Goal: Task Accomplishment & Management: Manage account settings

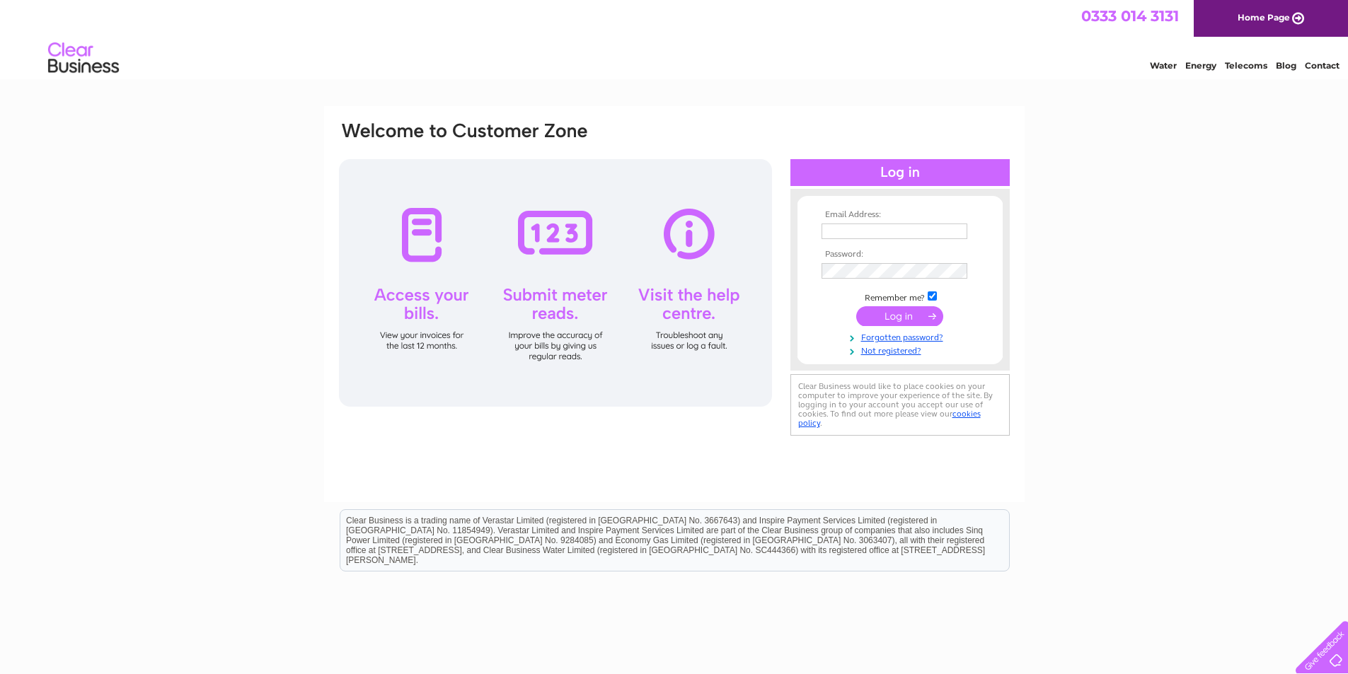
click at [914, 224] on input "text" at bounding box center [894, 232] width 146 height 16
type input "christinelamb06@aol.com"
click at [931, 296] on input "checkbox" at bounding box center [932, 297] width 9 height 9
checkbox input "false"
click at [923, 308] on input "submit" at bounding box center [899, 316] width 87 height 20
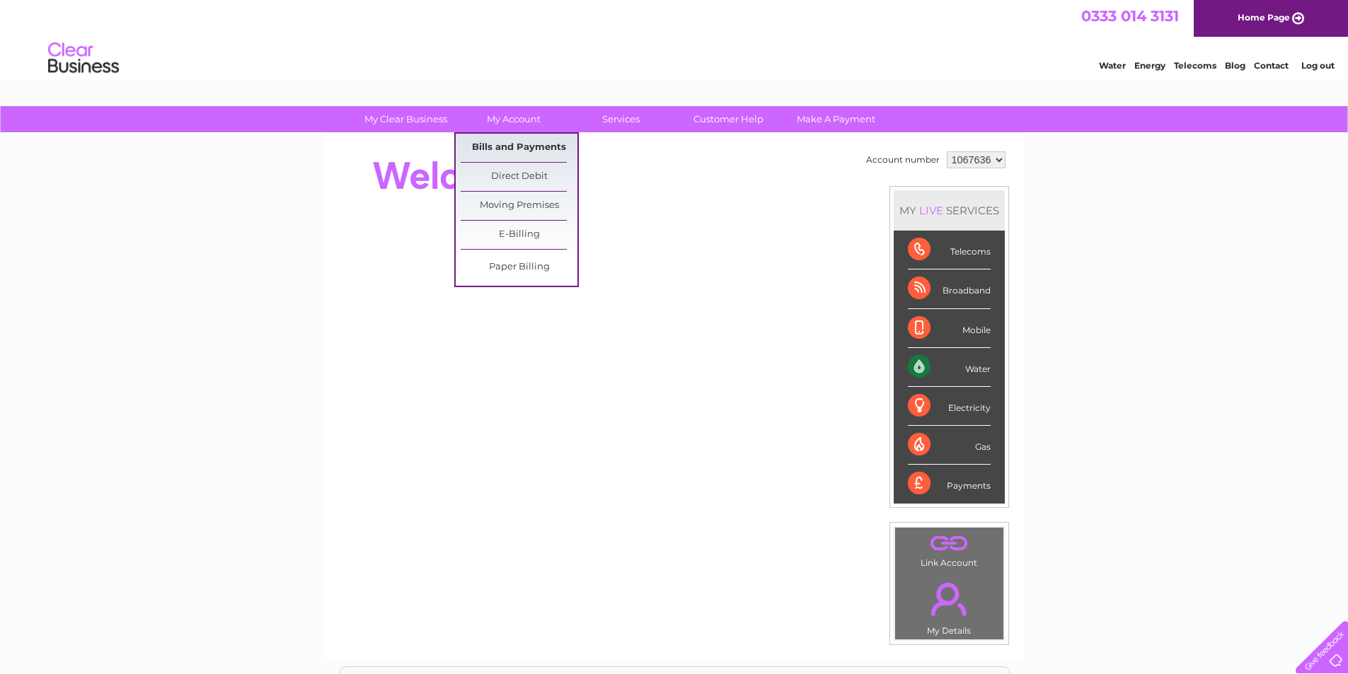
click at [510, 144] on link "Bills and Payments" at bounding box center [519, 148] width 117 height 28
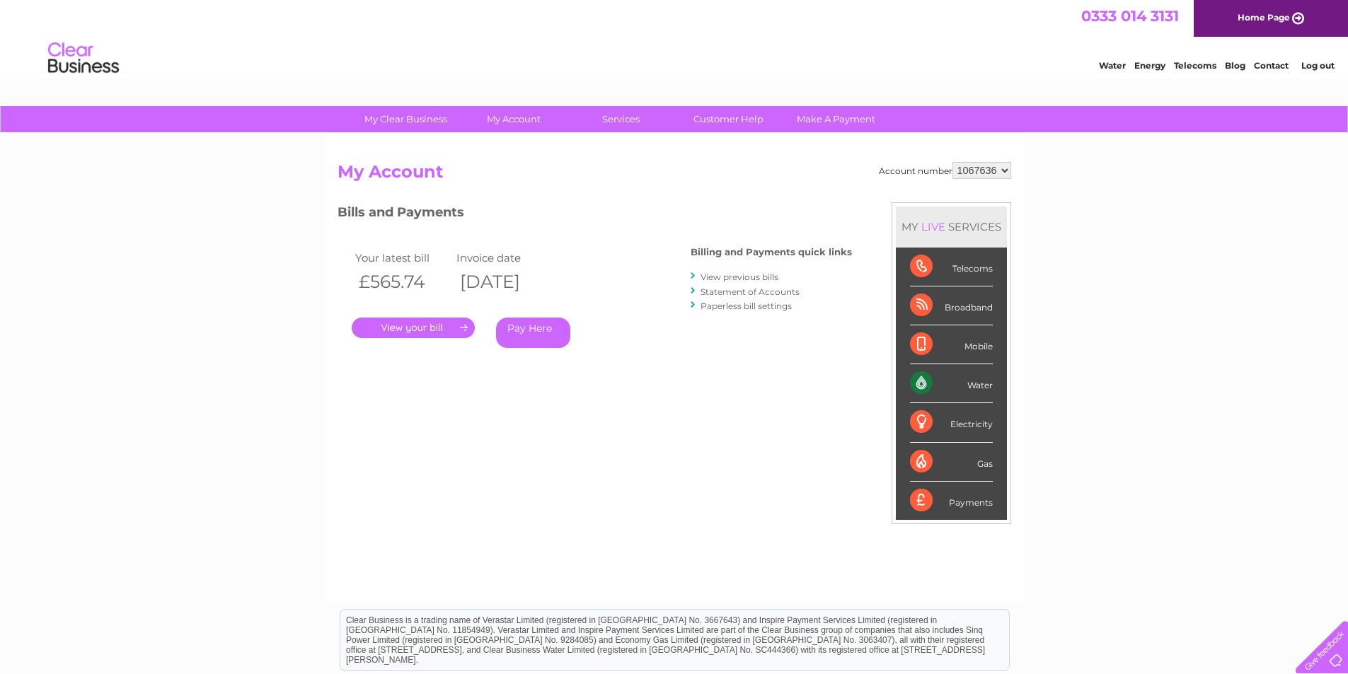
click at [731, 279] on link "View previous bills" at bounding box center [739, 277] width 78 height 11
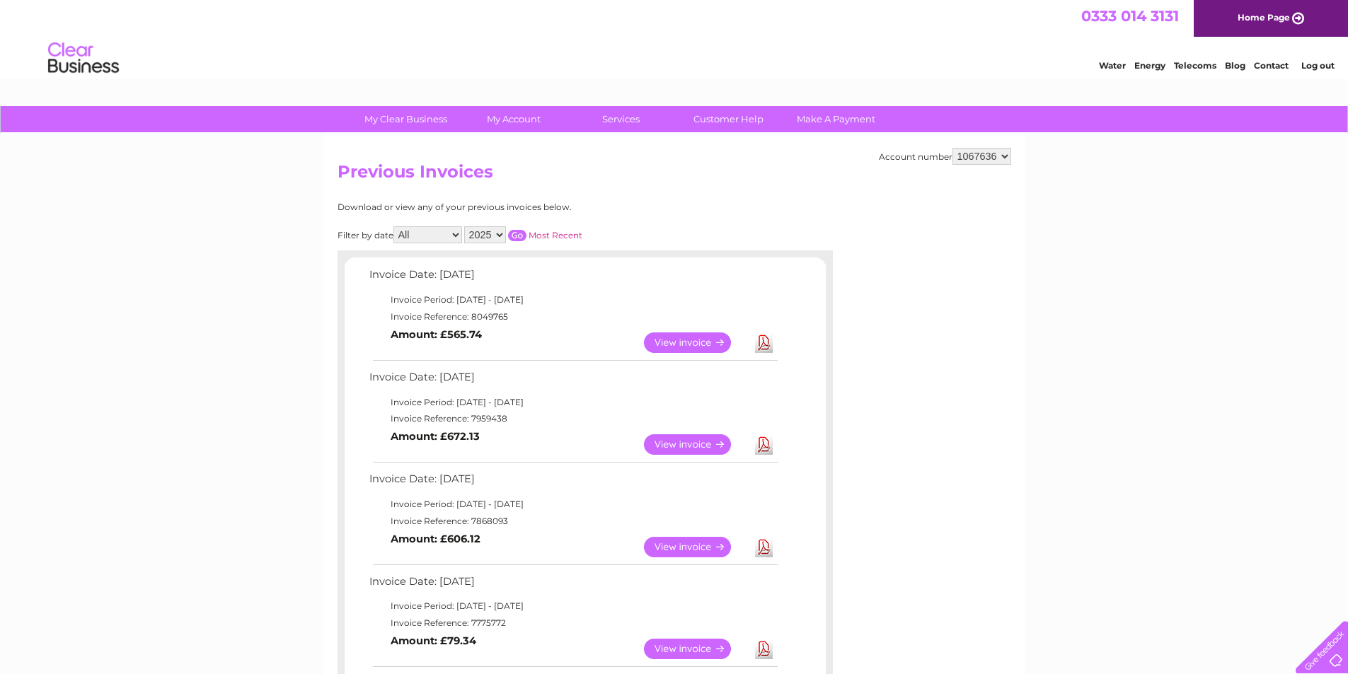
click at [710, 543] on link "View" at bounding box center [696, 547] width 104 height 21
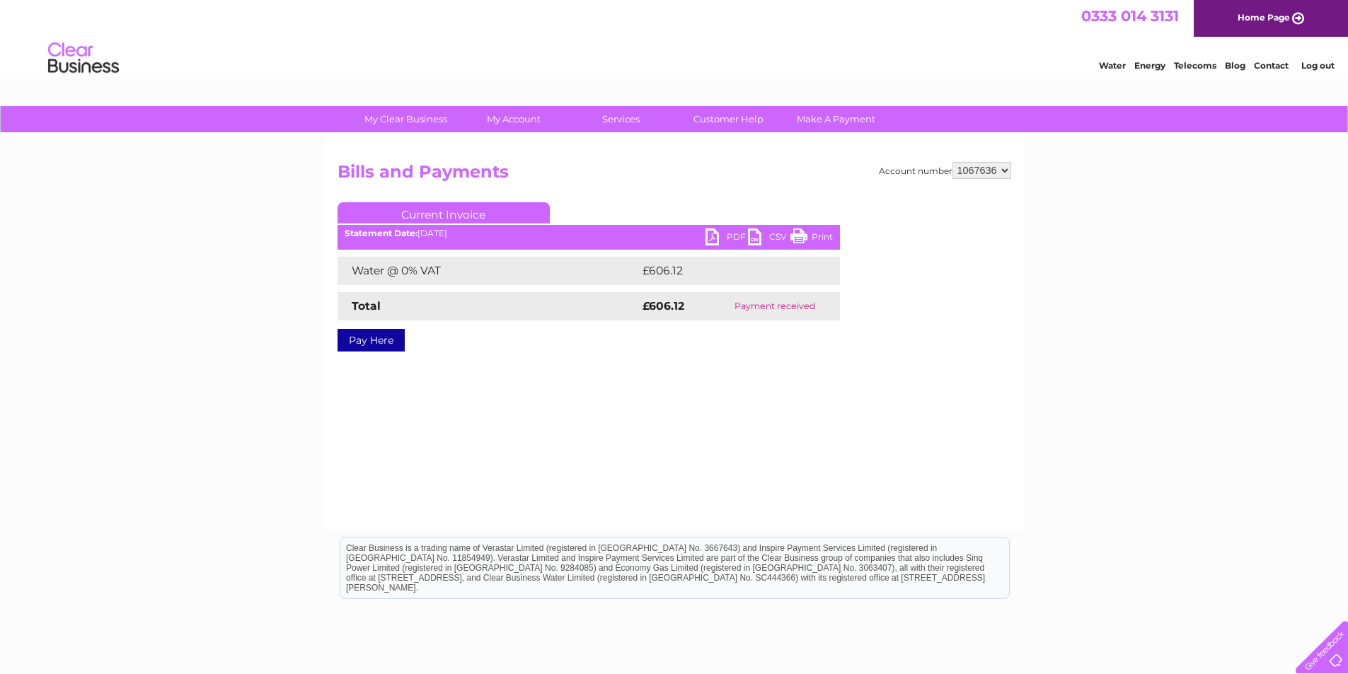
click at [725, 234] on link "PDF" at bounding box center [726, 239] width 42 height 21
click at [1317, 62] on link "Log out" at bounding box center [1317, 65] width 33 height 11
